Goal: Find specific page/section: Locate a particular part of the current website

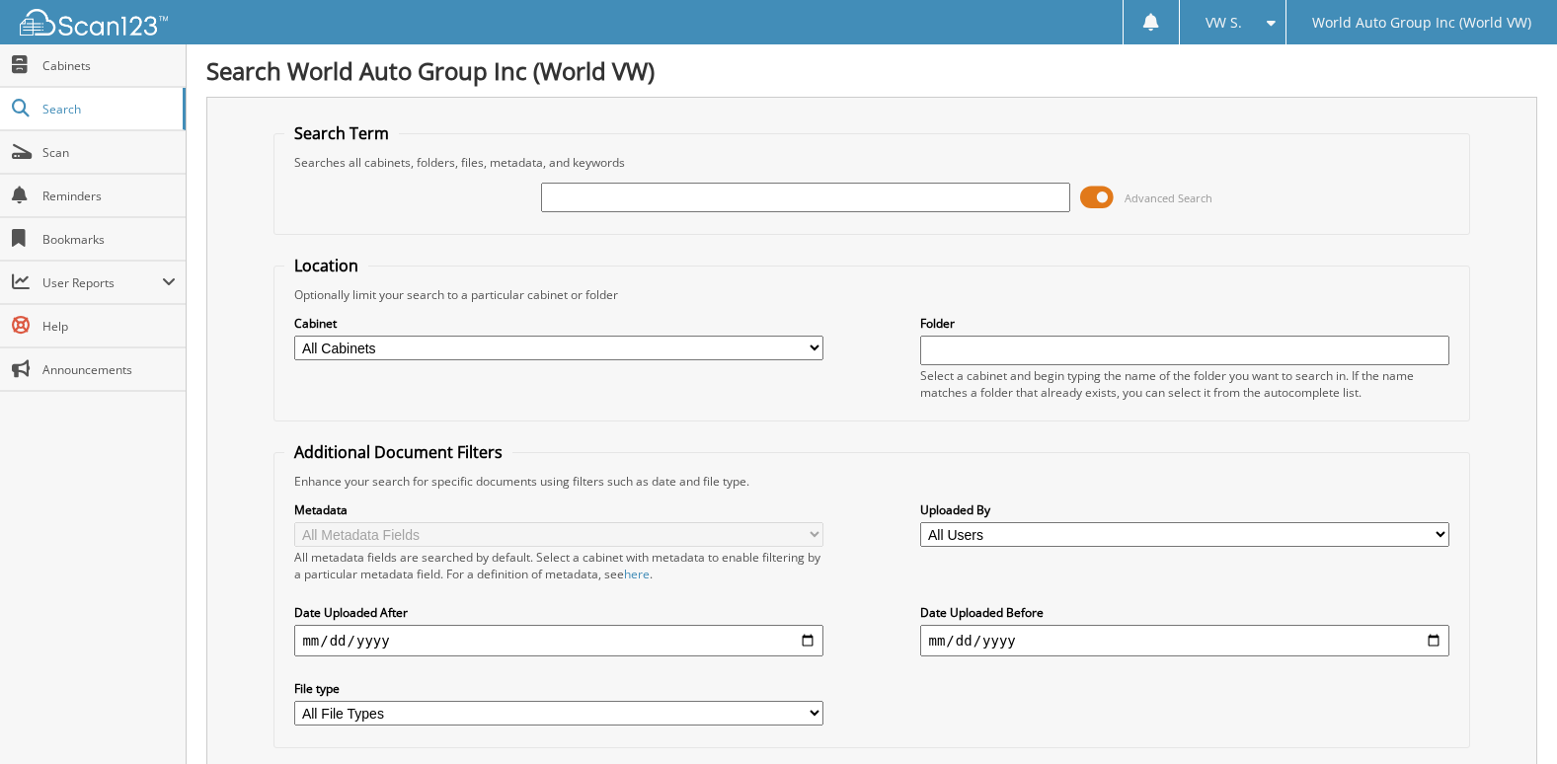
click at [587, 196] on input "text" at bounding box center [805, 198] width 528 height 30
type input "280003"
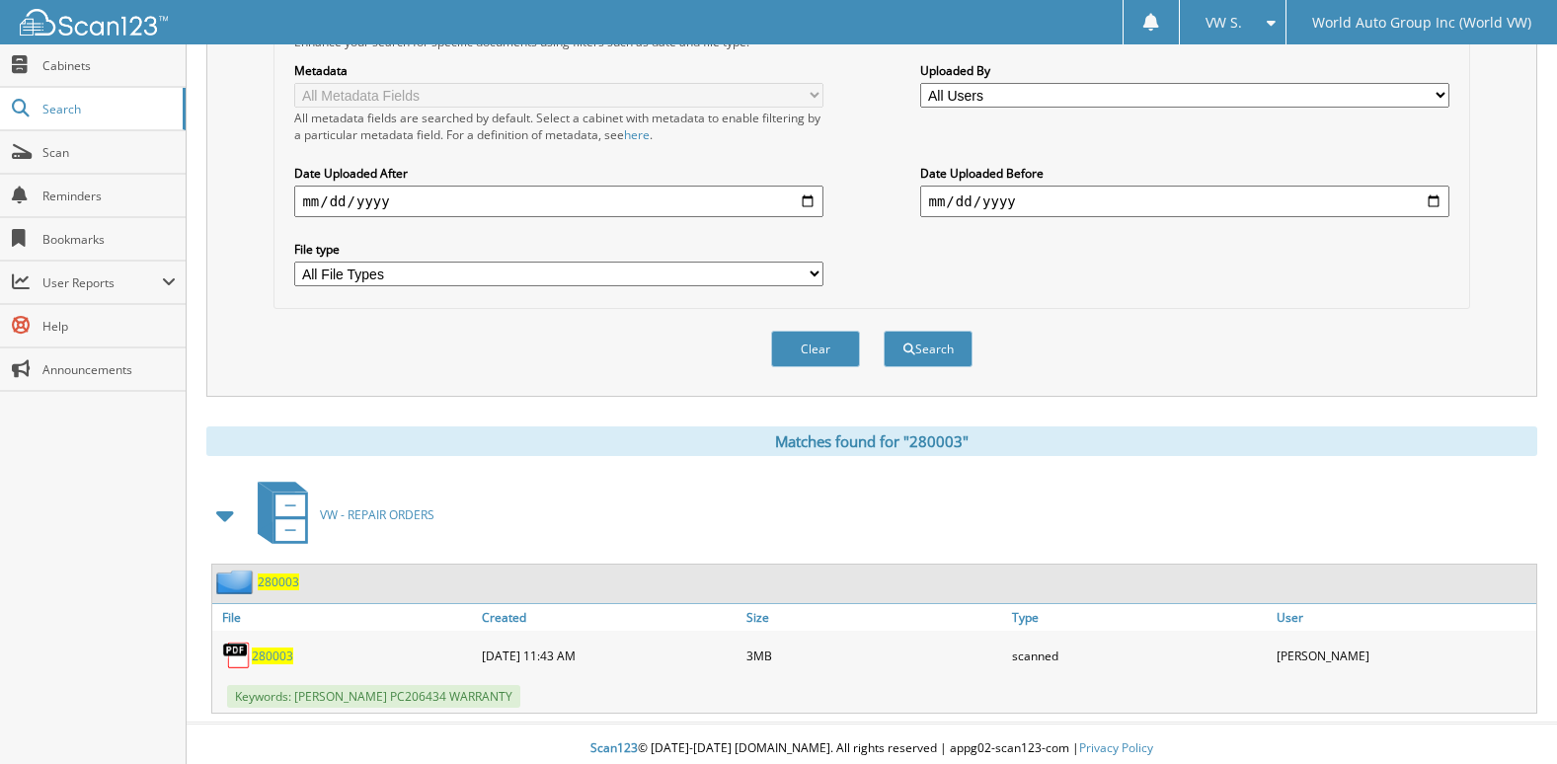
scroll to position [449, 0]
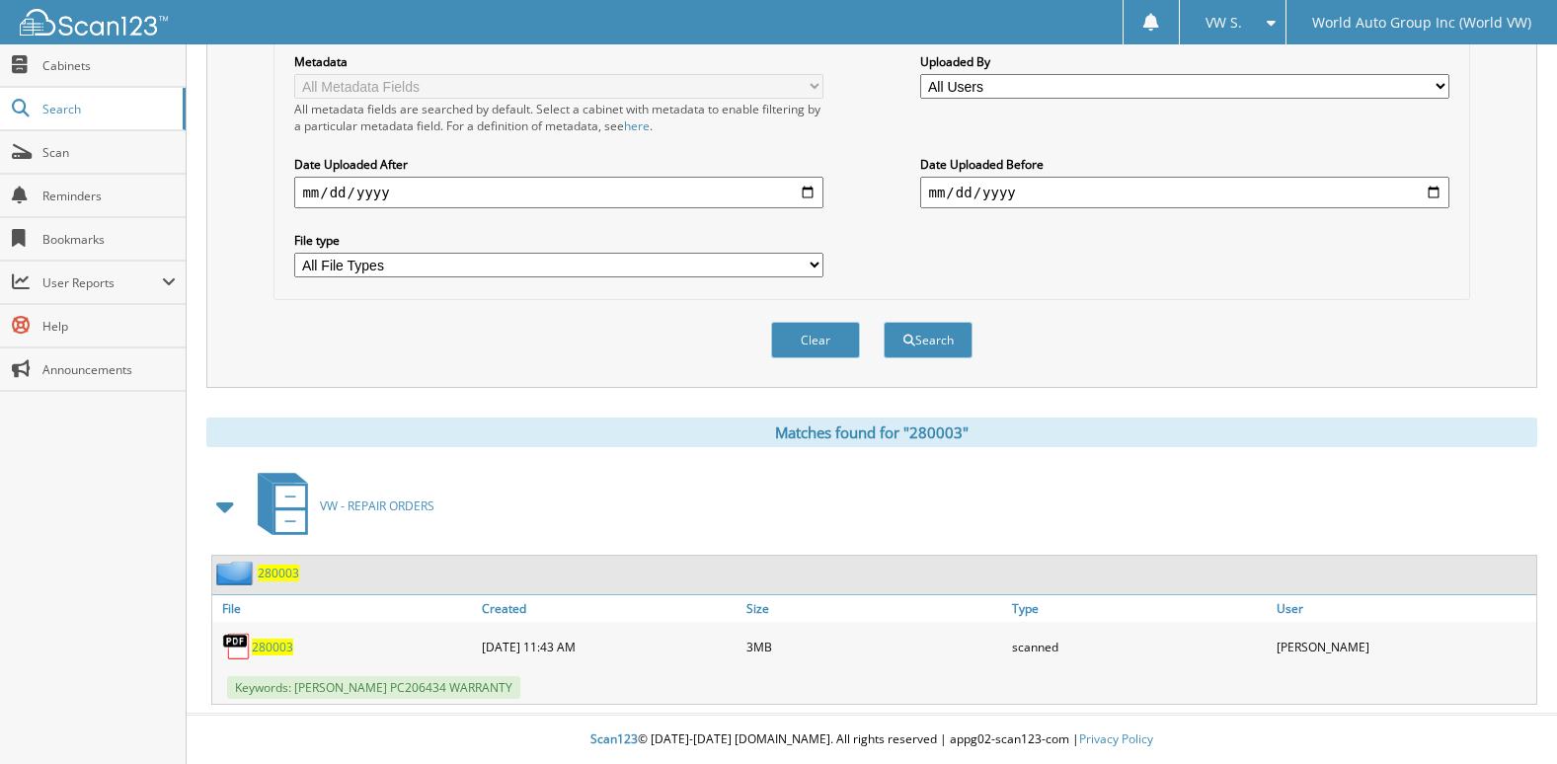
click at [274, 650] on span "280003" at bounding box center [272, 647] width 41 height 17
